Goal: Communication & Community: Share content

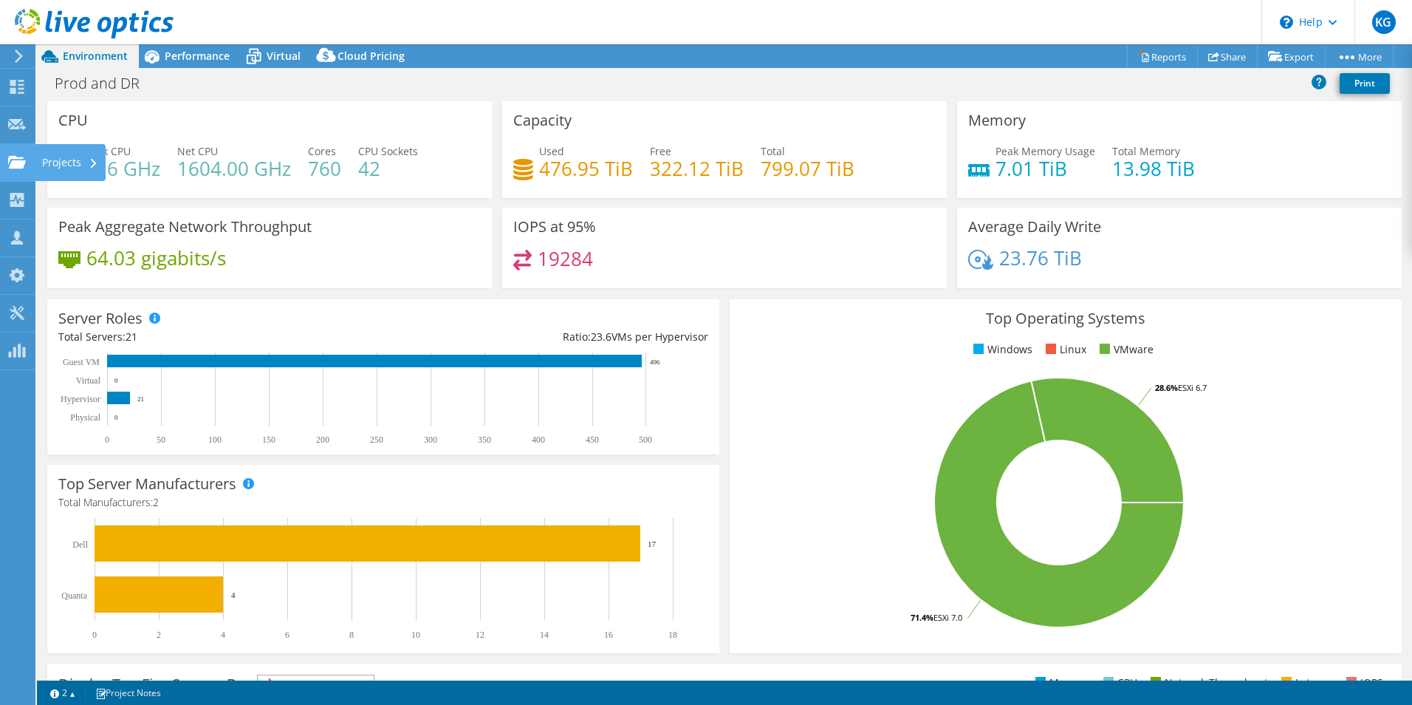
click at [54, 161] on div "Projects" at bounding box center [70, 162] width 71 height 37
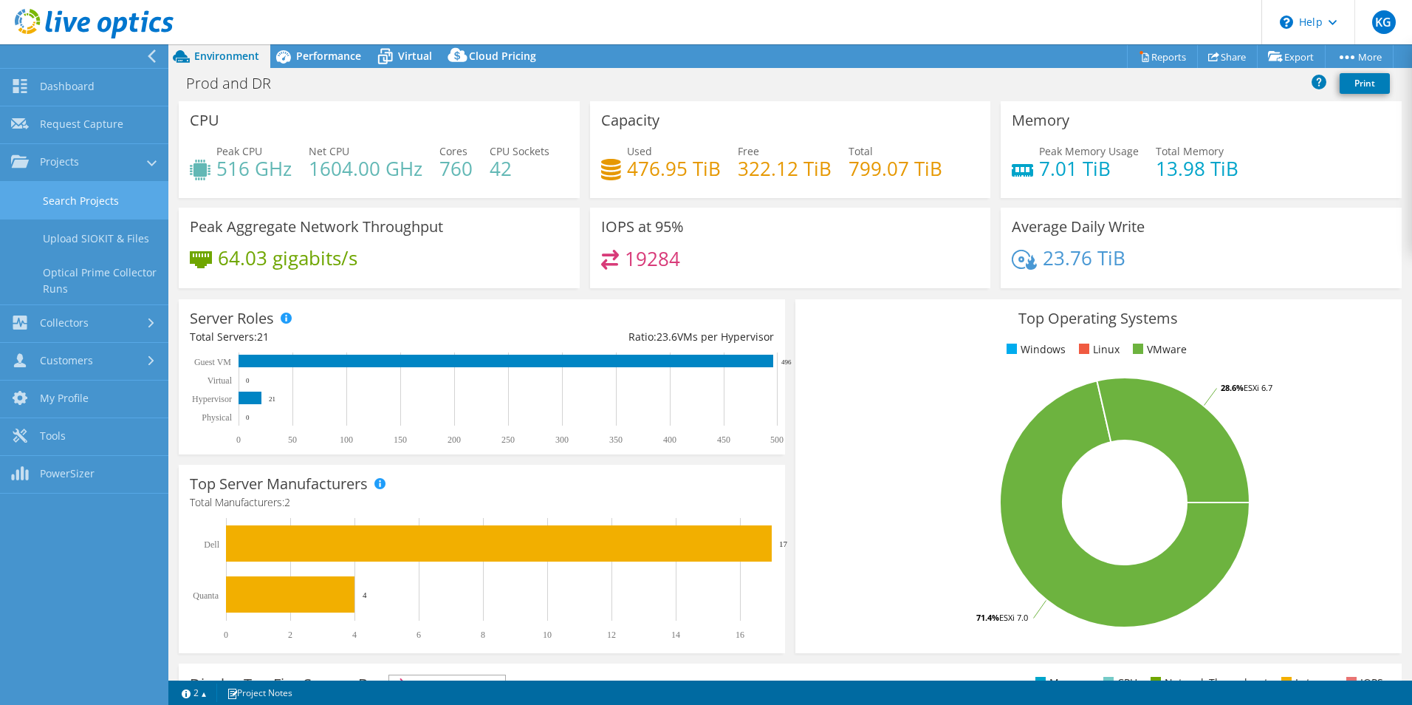
click at [93, 202] on link "Search Projects" at bounding box center [84, 201] width 168 height 38
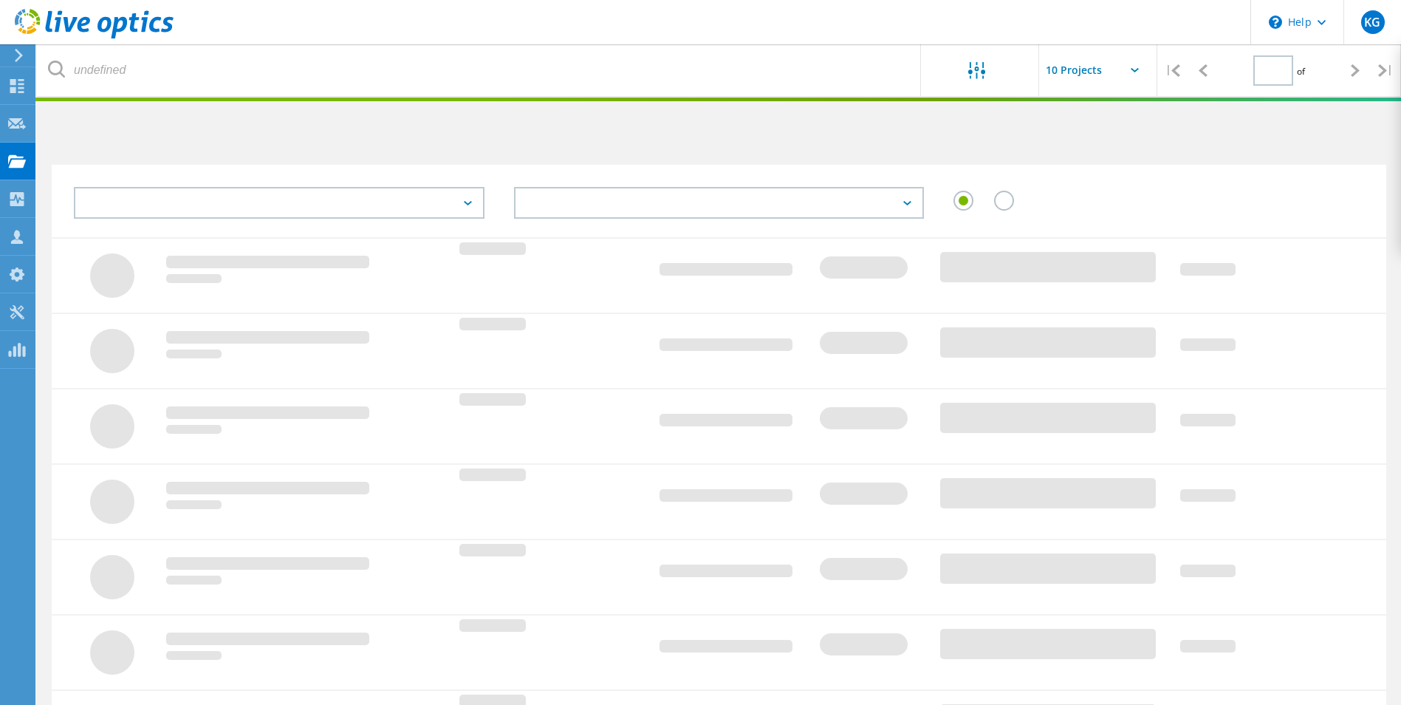
type input "1"
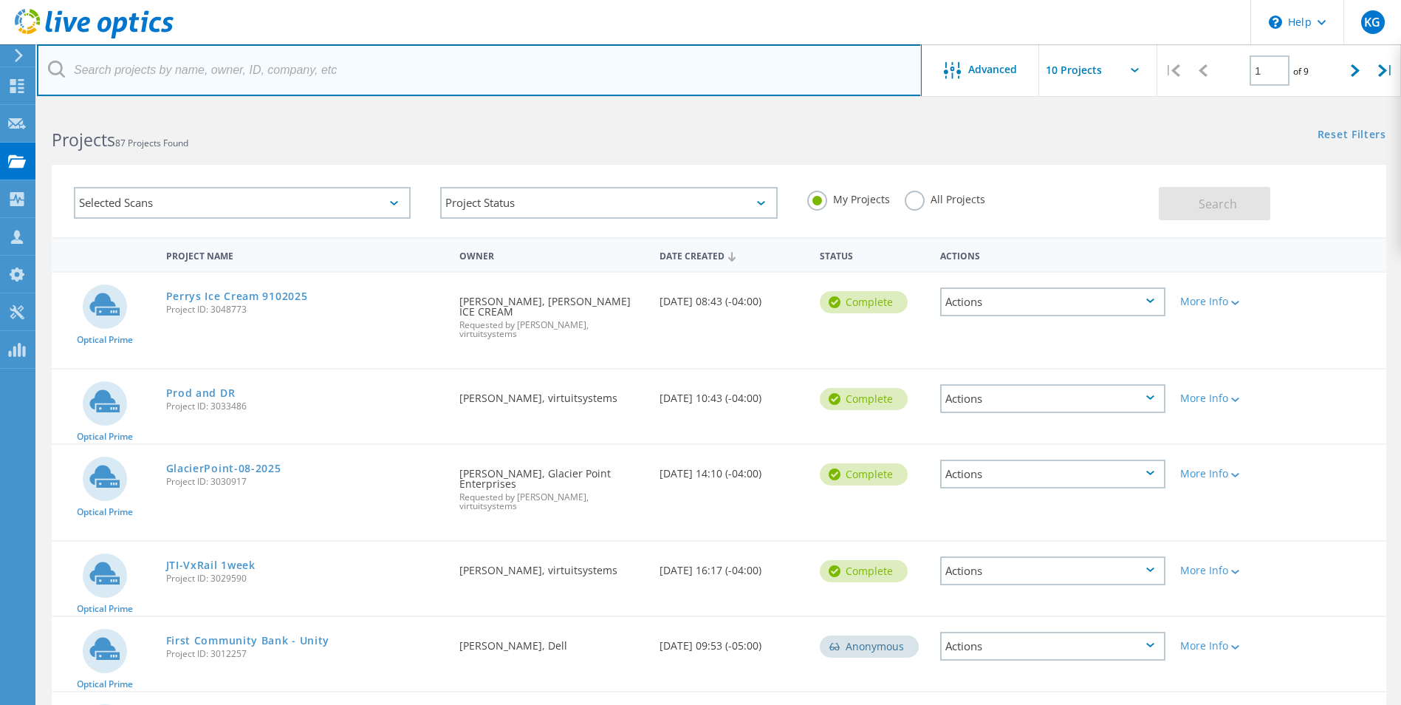
click at [231, 70] on input "text" at bounding box center [479, 70] width 885 height 52
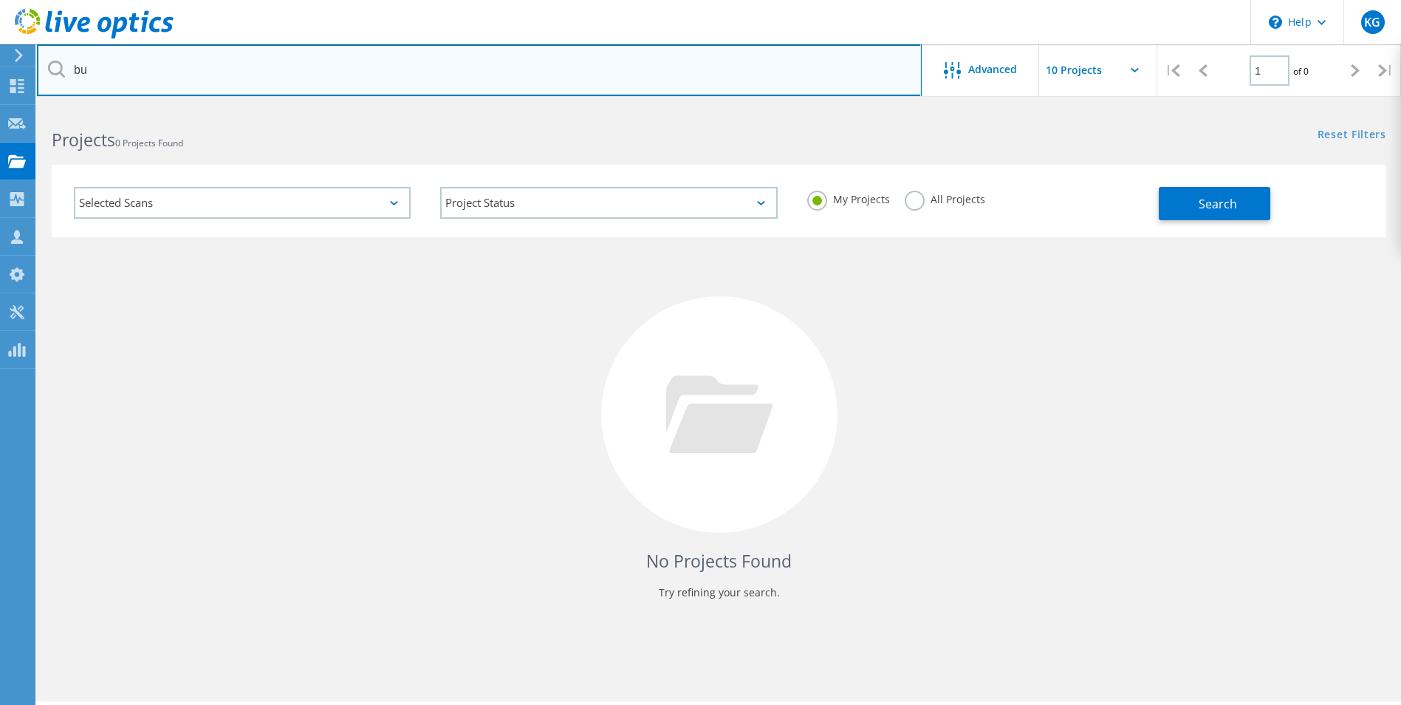
type input "b"
type input "m"
type input "buck"
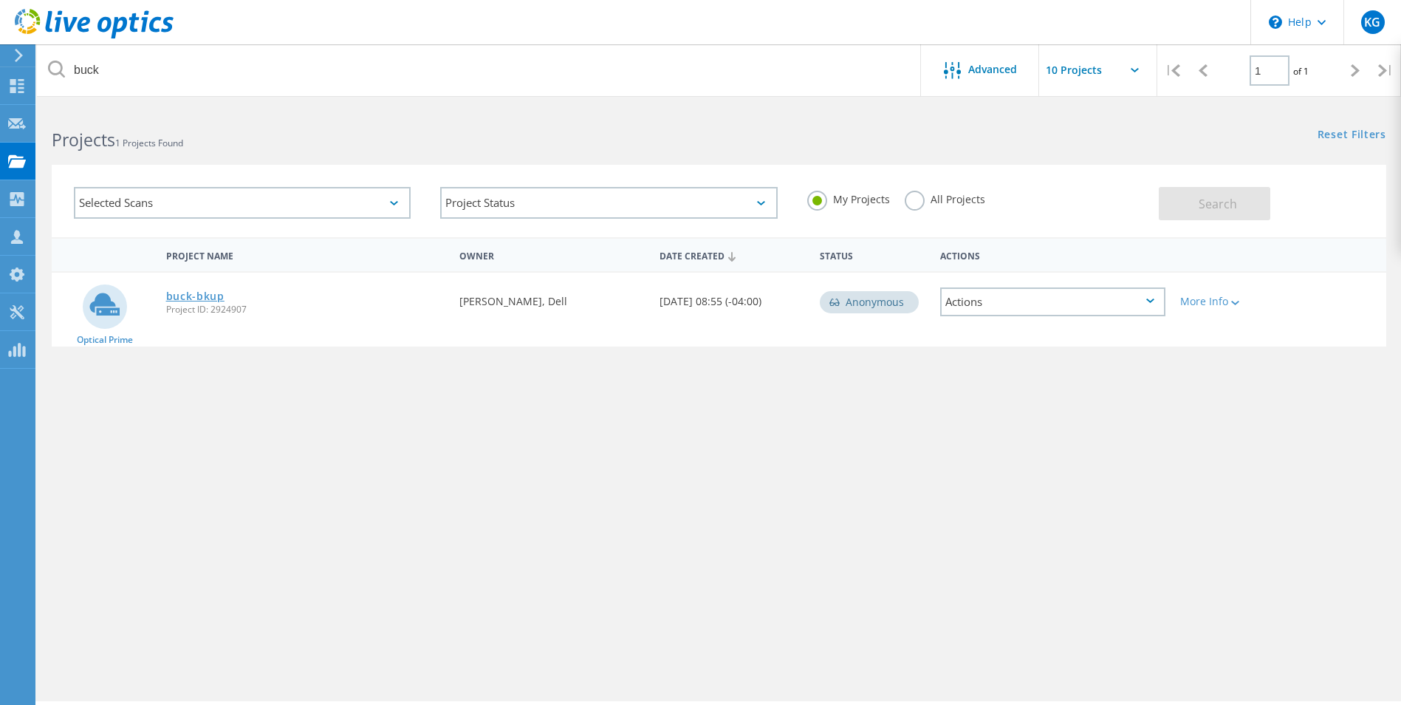
click at [212, 298] on link "buck-bkup" at bounding box center [195, 296] width 58 height 10
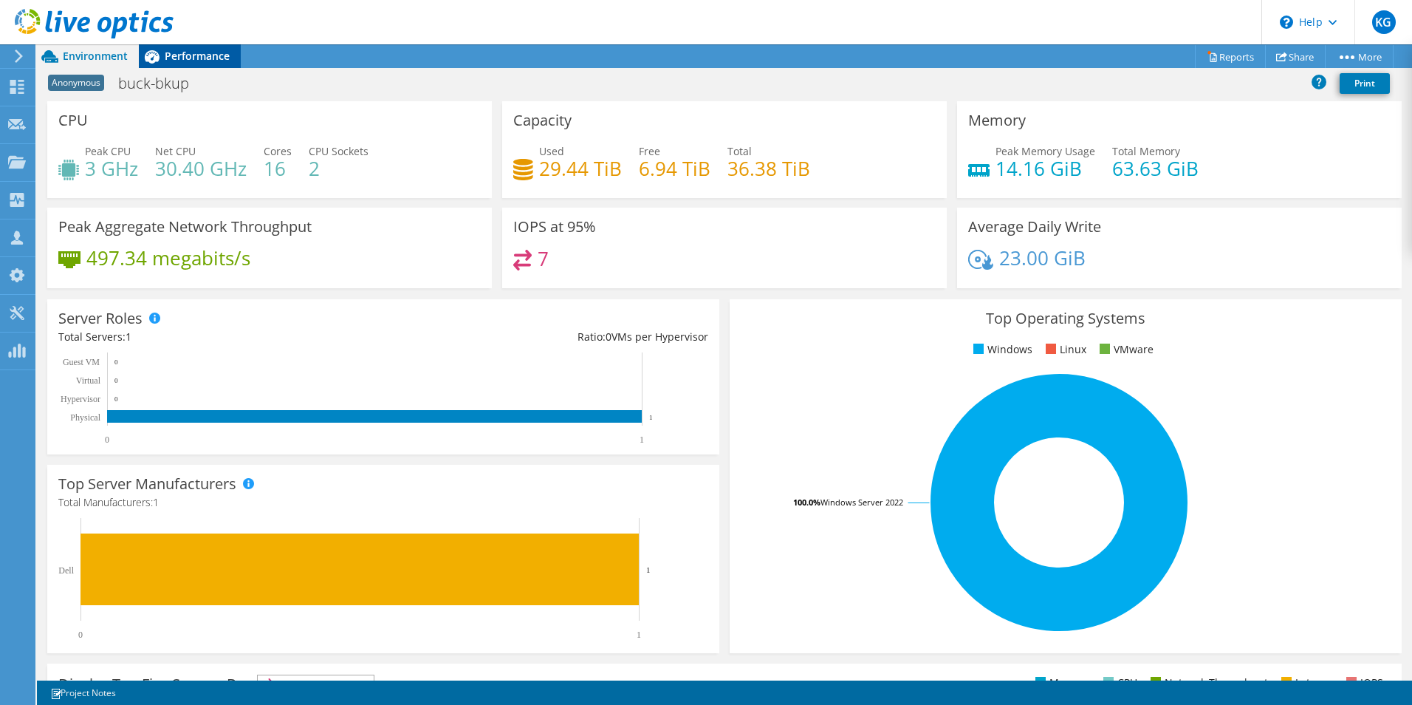
click at [184, 53] on span "Performance" at bounding box center [197, 56] width 65 height 14
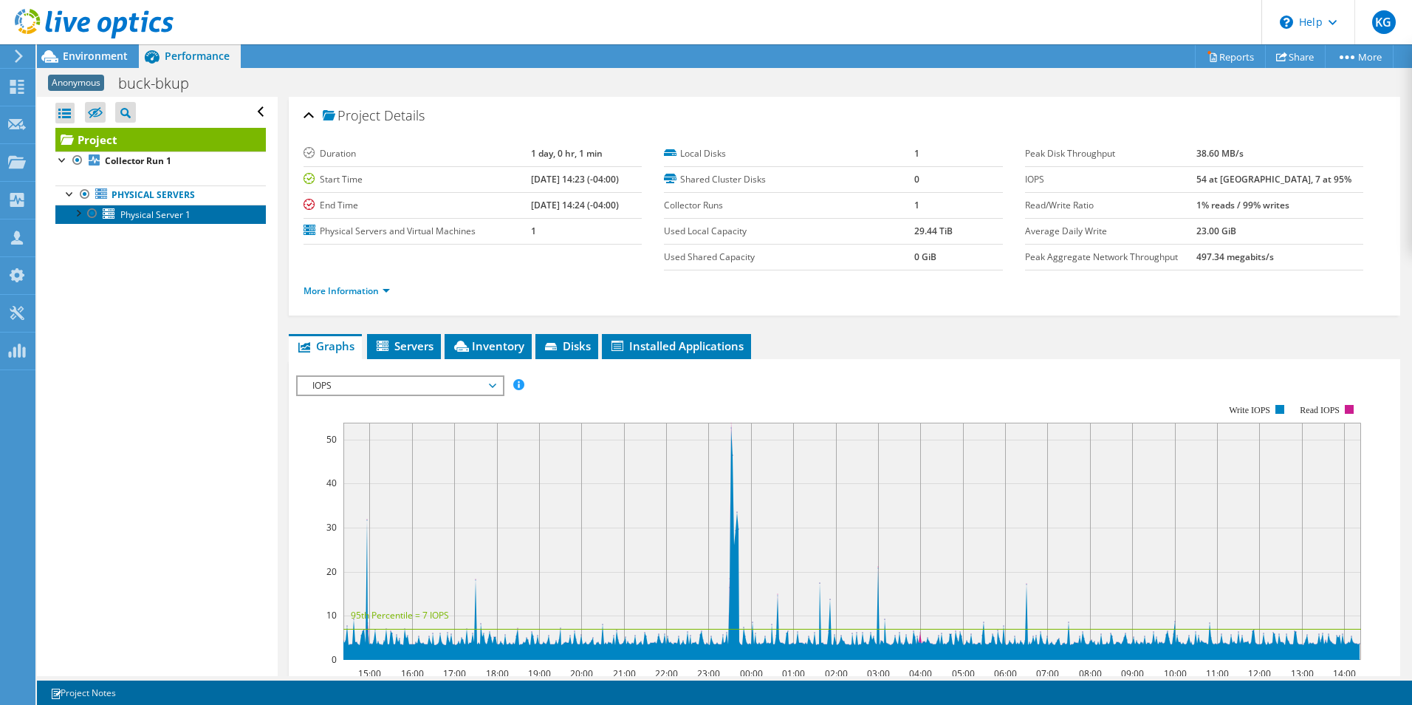
click at [155, 215] on span "Physical Server 1" at bounding box center [155, 214] width 70 height 13
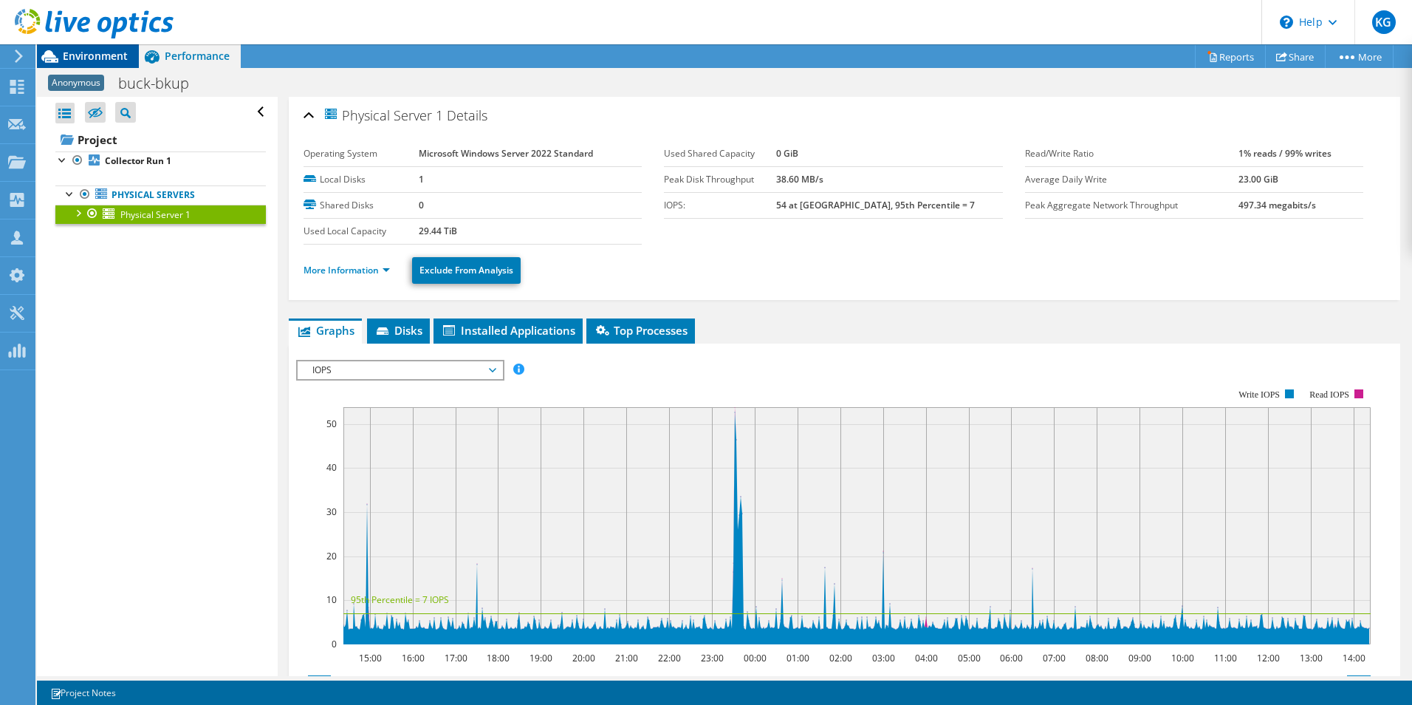
click at [77, 52] on span "Environment" at bounding box center [95, 56] width 65 height 14
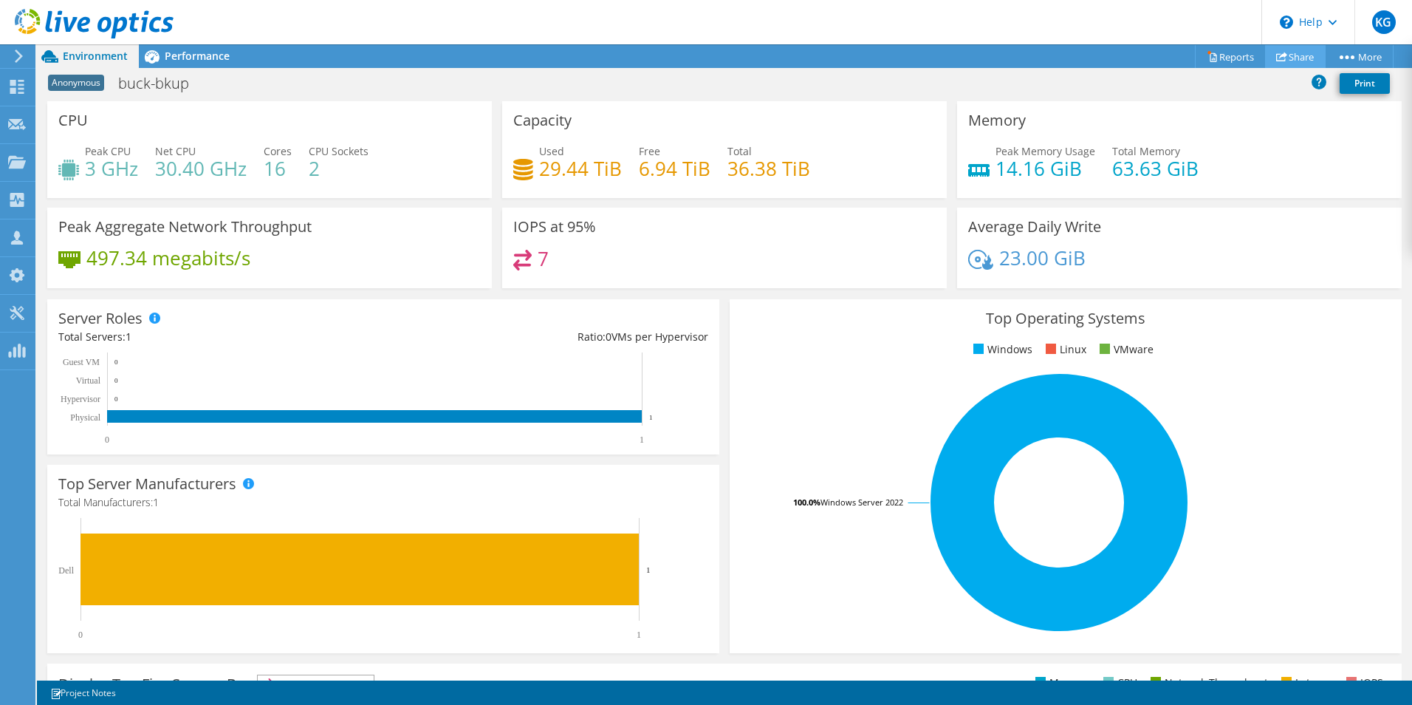
click at [1298, 49] on link "Share" at bounding box center [1295, 56] width 61 height 23
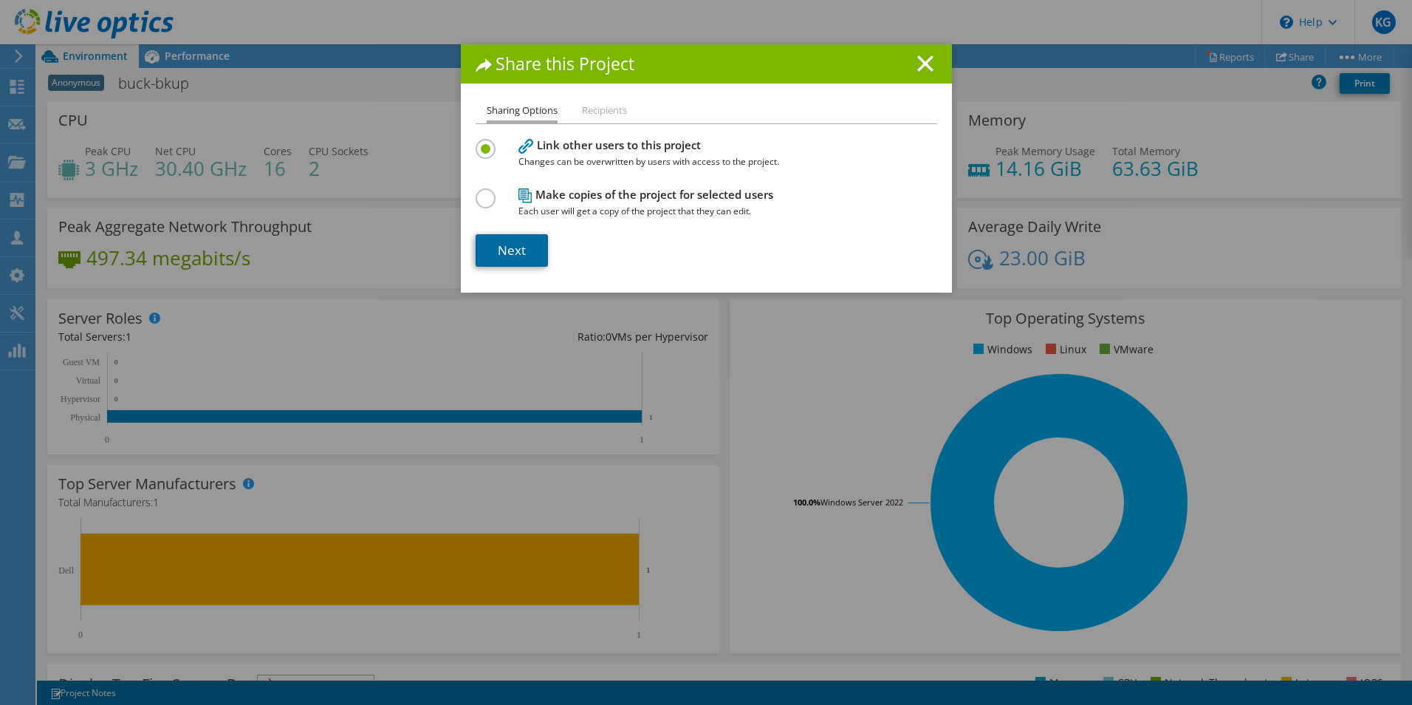
click at [526, 242] on link "Next" at bounding box center [512, 250] width 72 height 33
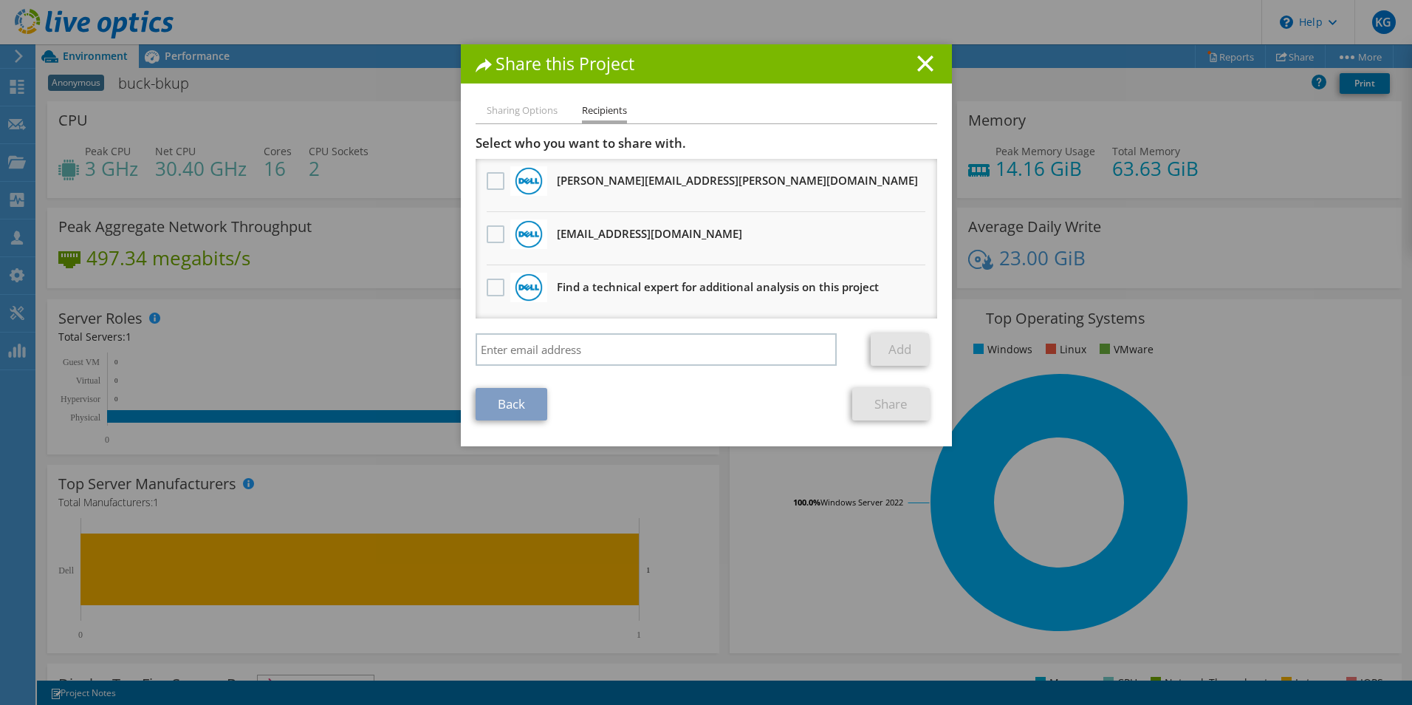
click at [694, 199] on li "Paul.Kevetter@dell.com Will receive an anonymous copy" at bounding box center [707, 185] width 462 height 53
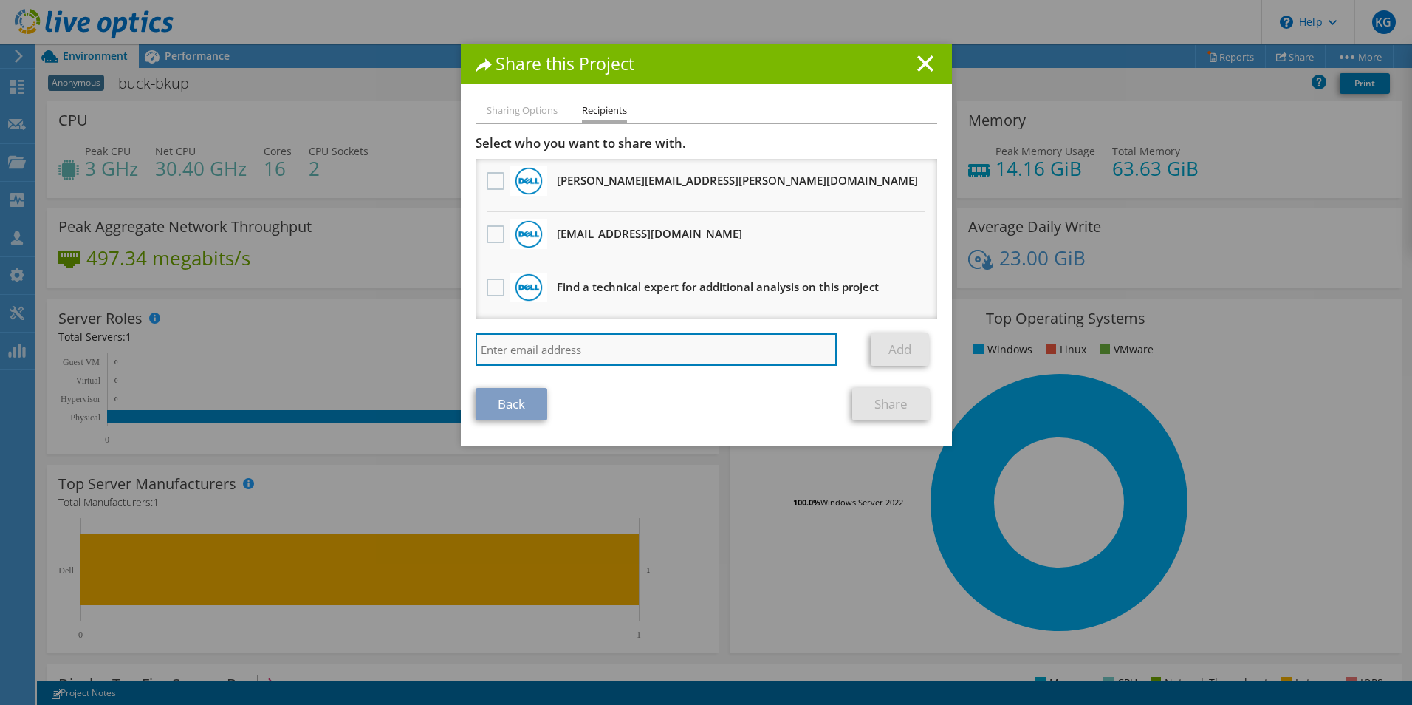
click at [603, 342] on input "search" at bounding box center [657, 349] width 362 height 33
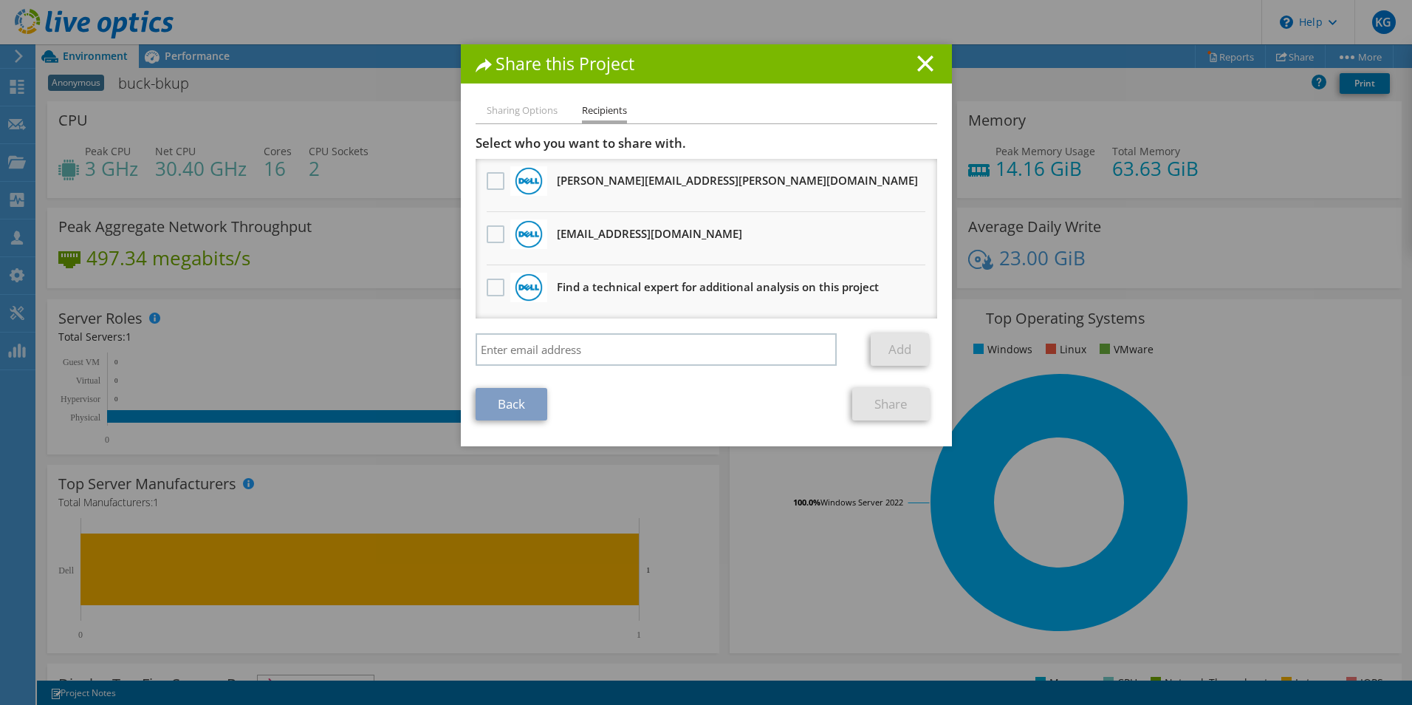
click at [645, 199] on li "Paul.Kevetter@dell.com Will receive an anonymous copy" at bounding box center [707, 185] width 462 height 53
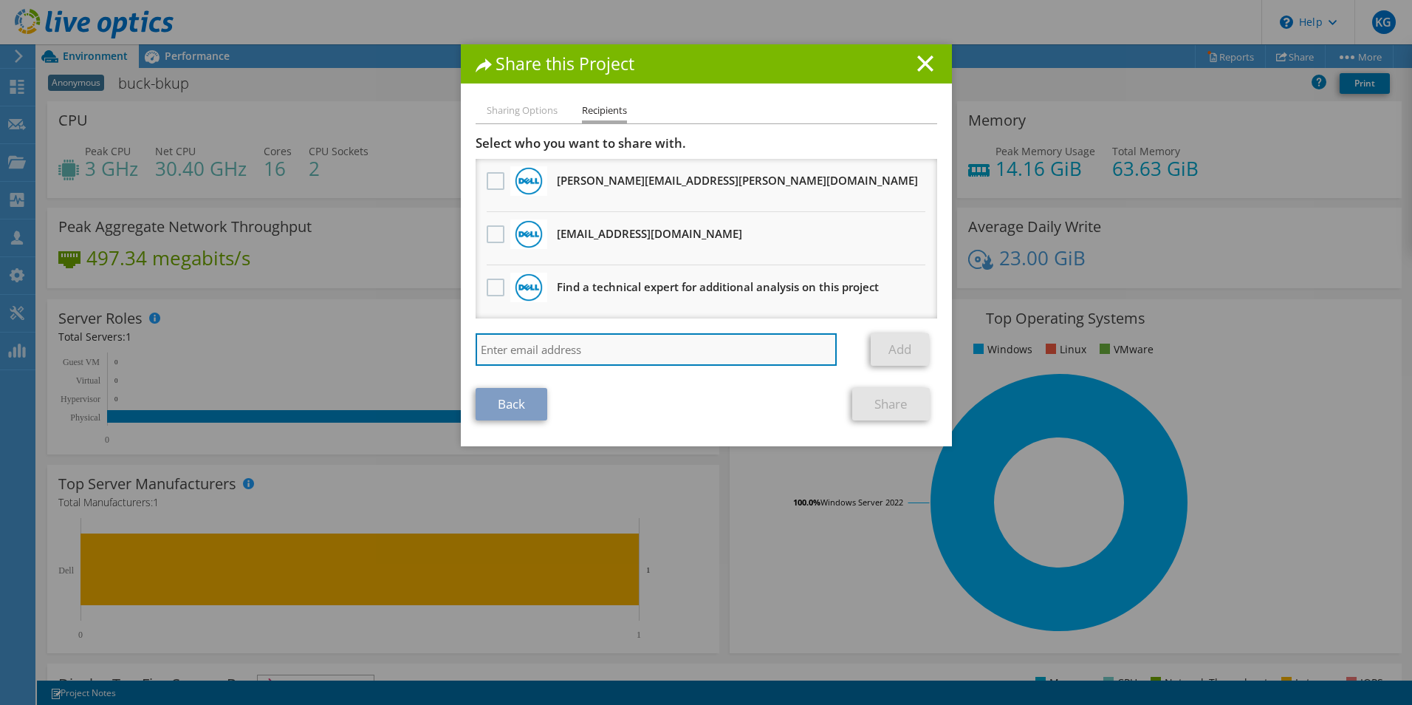
click at [612, 348] on input "search" at bounding box center [657, 349] width 362 height 33
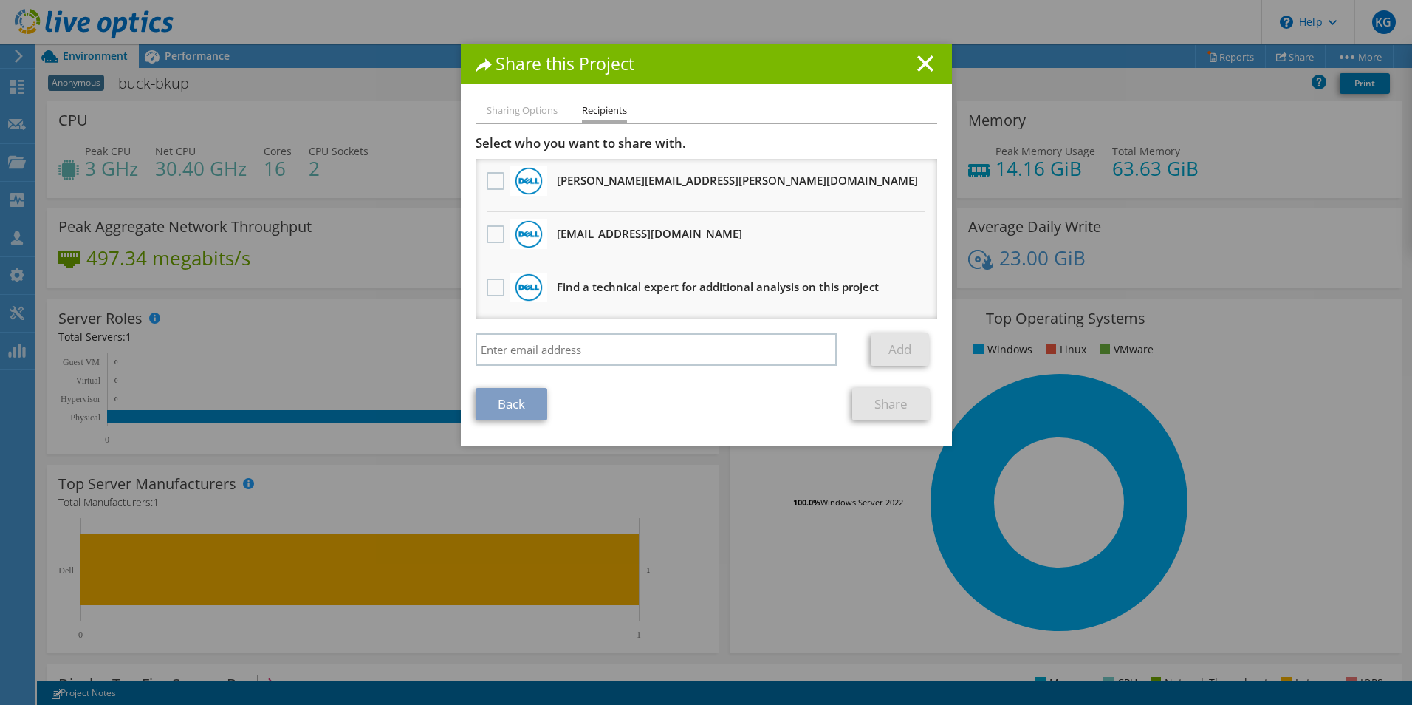
click at [632, 189] on h3 "Paul.Kevetter@dell.com Will receive an anonymous copy" at bounding box center [737, 180] width 361 height 24
click at [536, 113] on li "Sharing Options" at bounding box center [522, 111] width 71 height 18
click at [609, 116] on li "Recipients" at bounding box center [604, 112] width 45 height 21
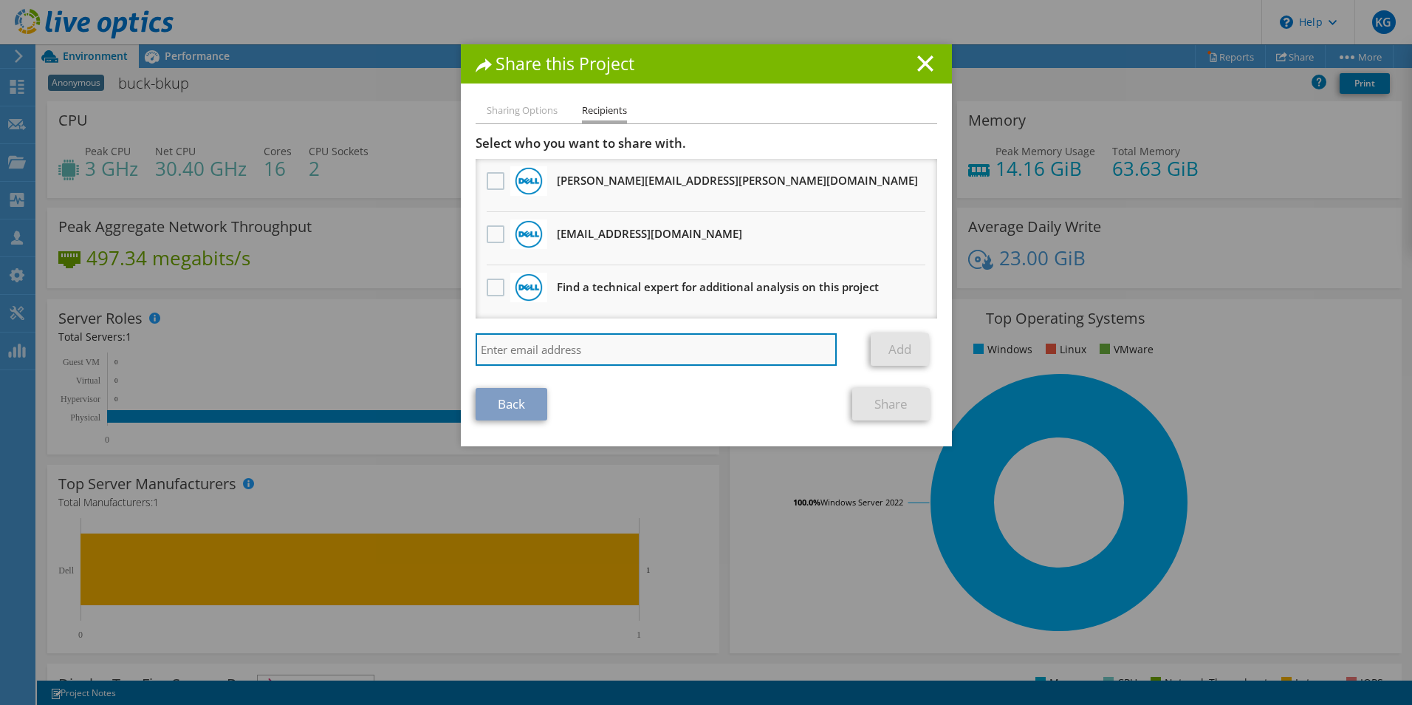
click at [566, 341] on input "search" at bounding box center [657, 349] width 362 height 33
type input "n"
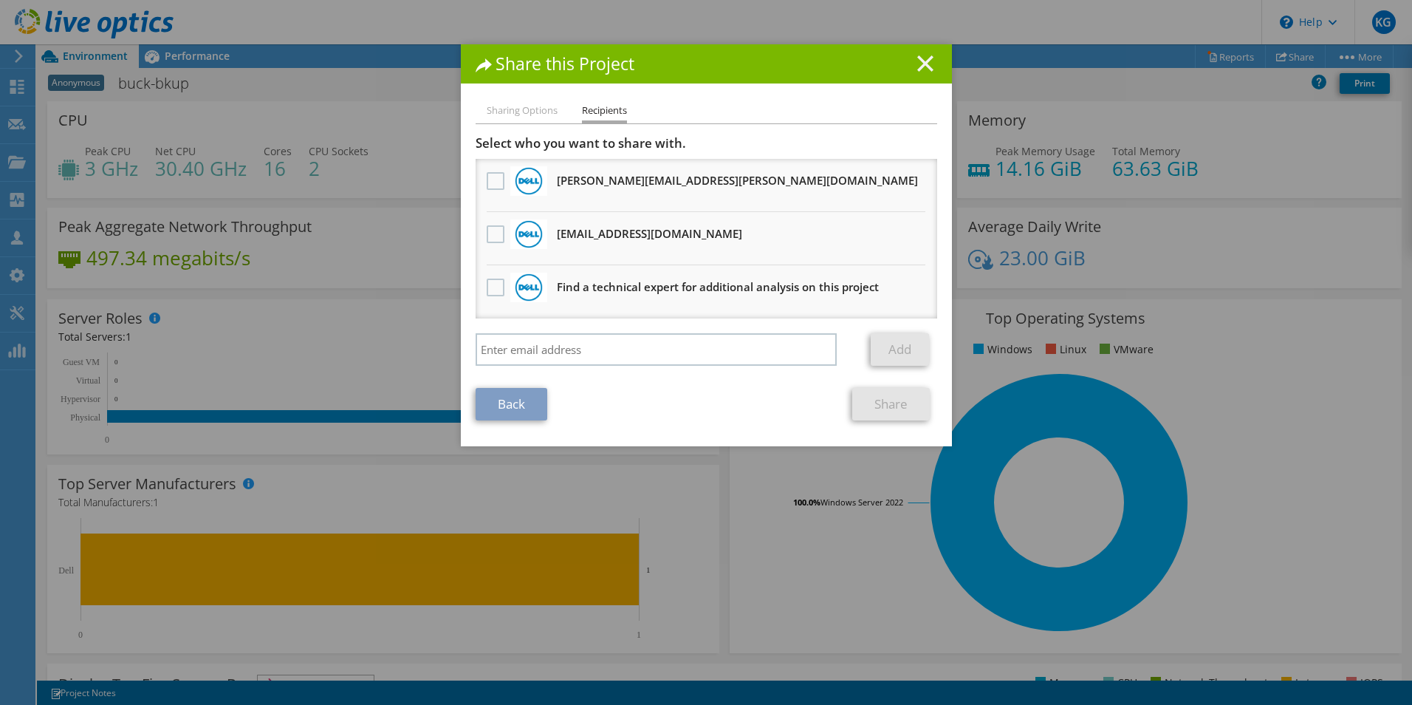
click at [918, 58] on line at bounding box center [925, 63] width 15 height 15
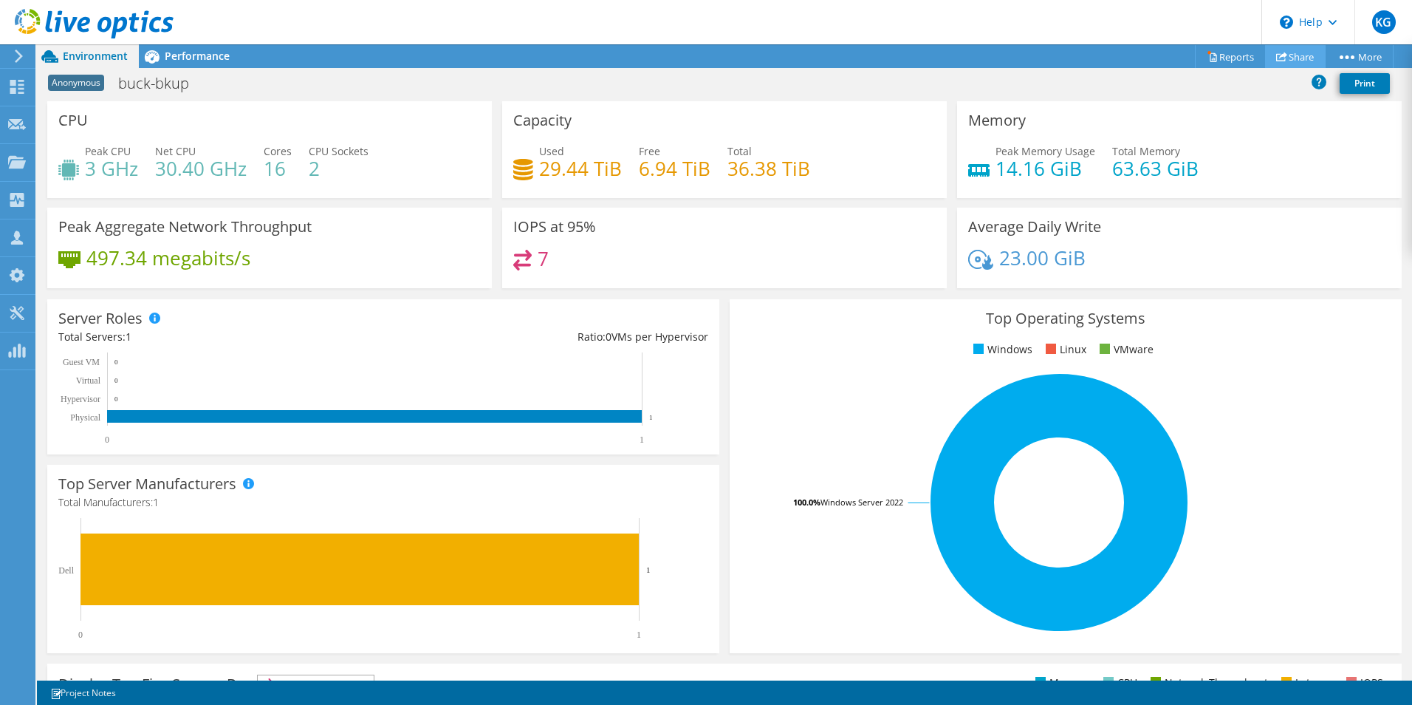
click at [1294, 59] on link "Share" at bounding box center [1295, 56] width 61 height 23
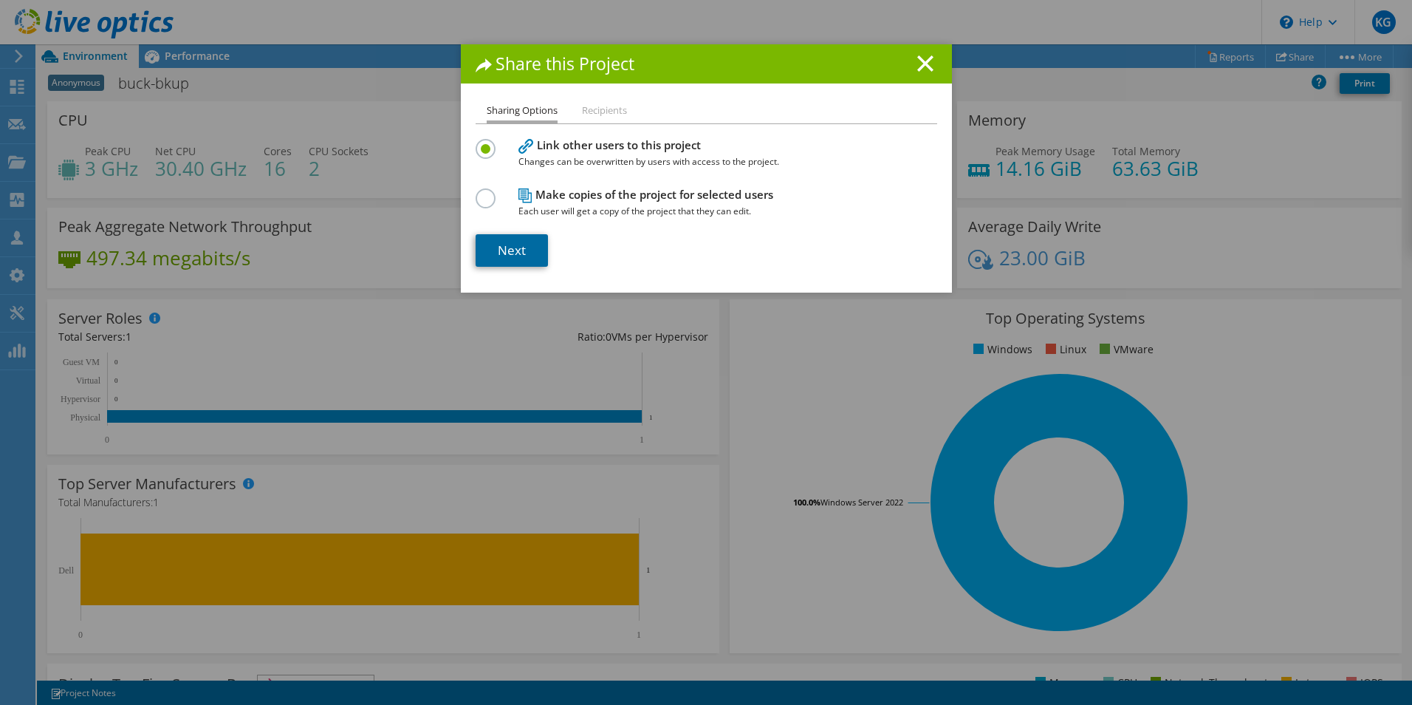
click at [521, 255] on link "Next" at bounding box center [512, 250] width 72 height 33
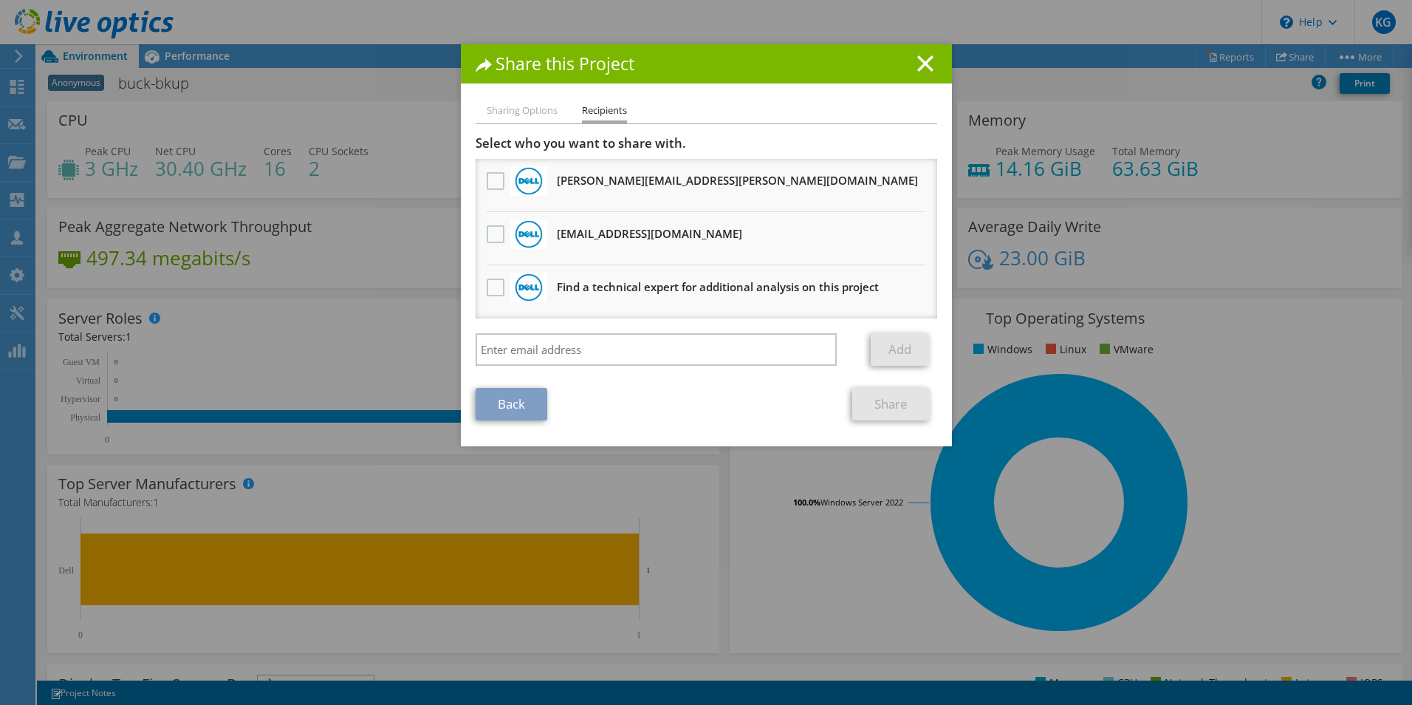
click at [539, 367] on div "Add" at bounding box center [707, 353] width 462 height 40
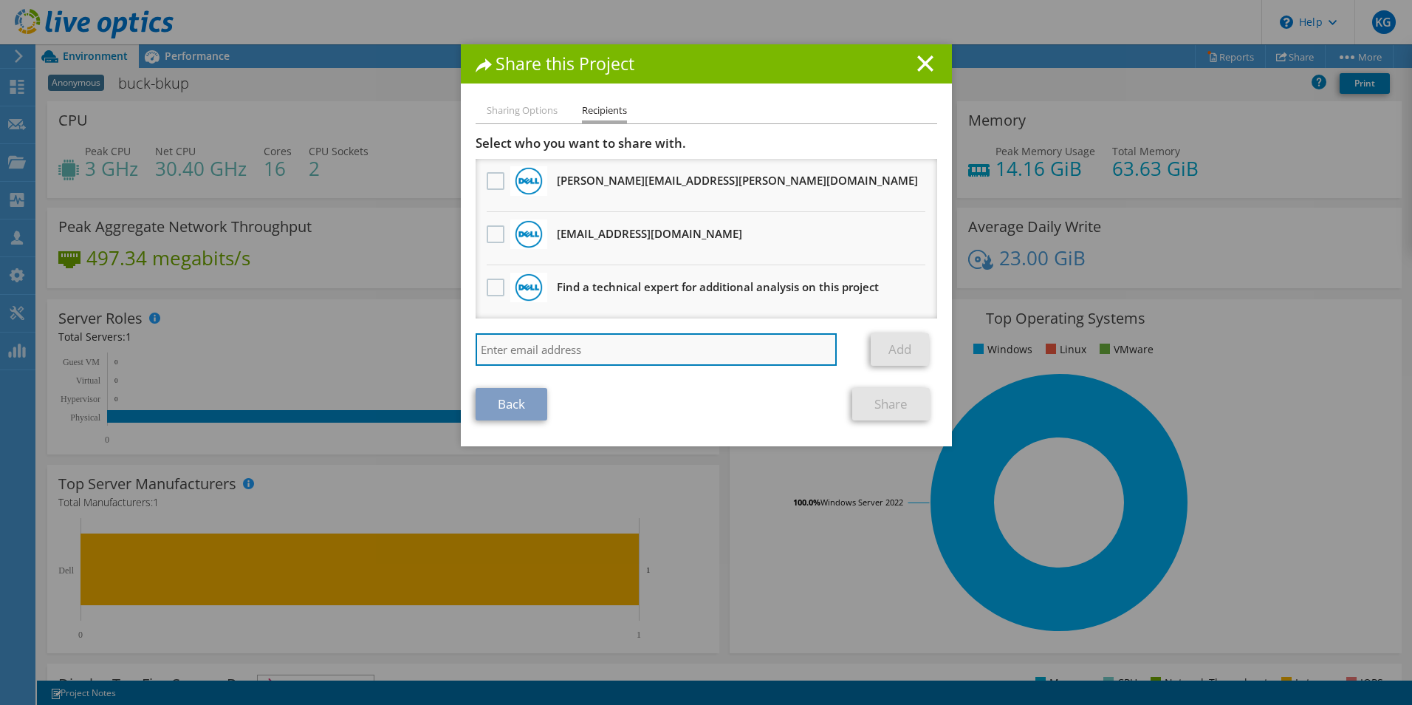
click at [538, 349] on input "search" at bounding box center [657, 349] width 362 height 33
type input "h"
drag, startPoint x: 575, startPoint y: 353, endPoint x: 456, endPoint y: 349, distance: 118.3
click at [461, 349] on div "Sharing Options Recipients Link other users to this project Changes can be over…" at bounding box center [706, 274] width 491 height 344
paste input "ras@virtuitsystems.com"
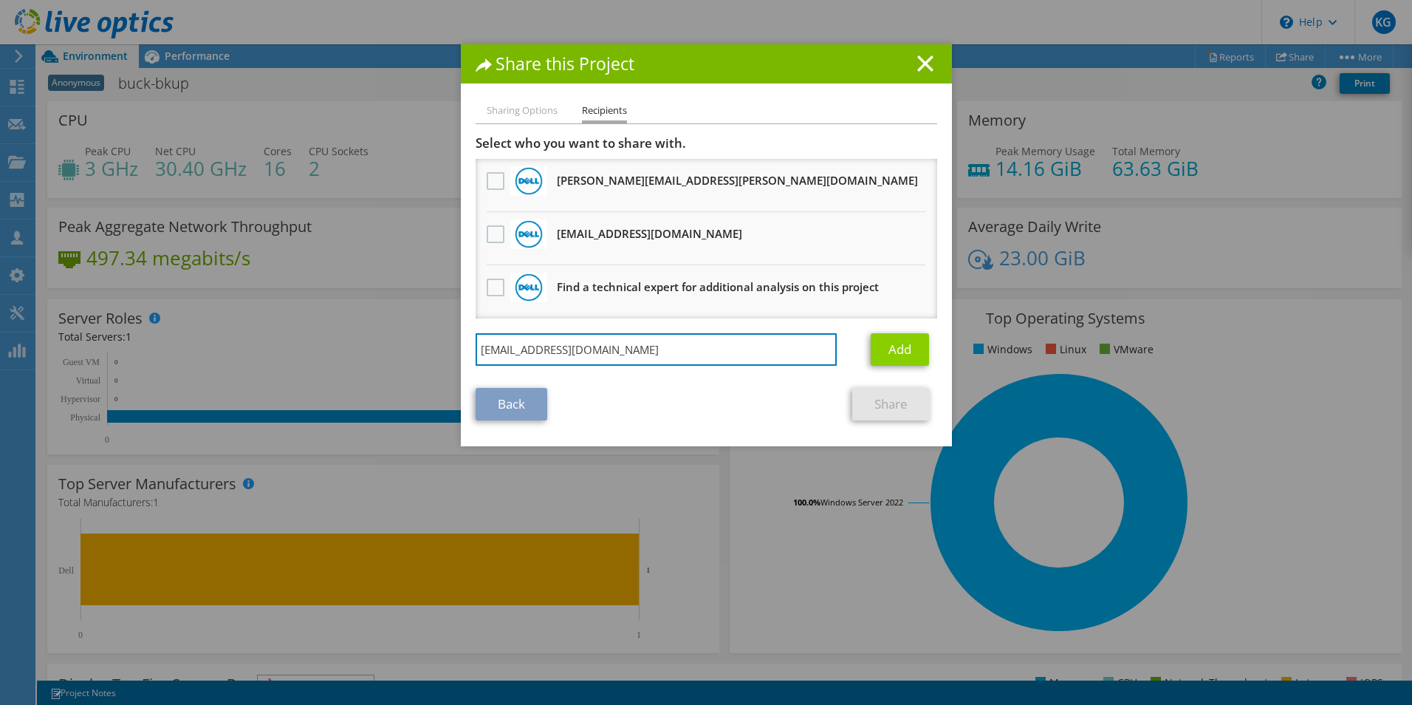
type input "nzavras@virtuitsystems.com"
click at [880, 346] on link "Add" at bounding box center [900, 349] width 58 height 33
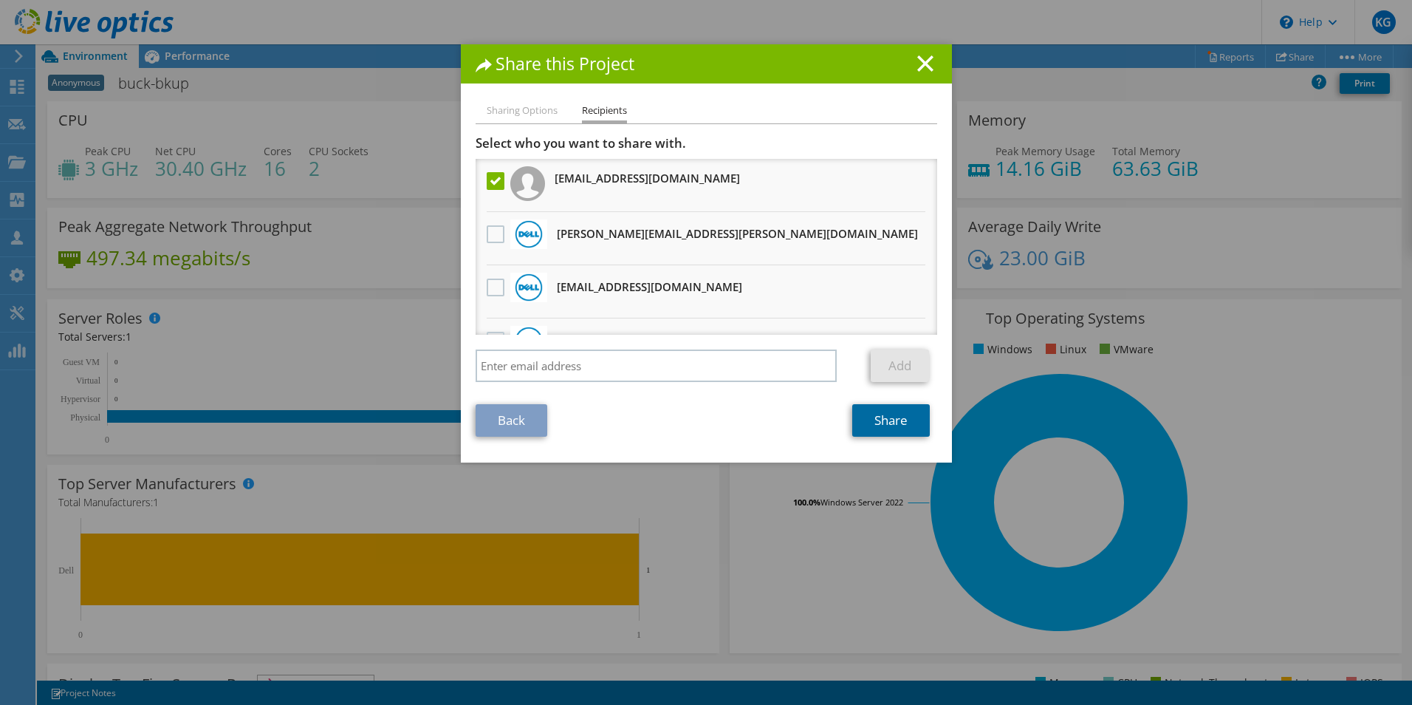
click at [880, 419] on link "Share" at bounding box center [891, 420] width 78 height 33
